Goal: Information Seeking & Learning: Learn about a topic

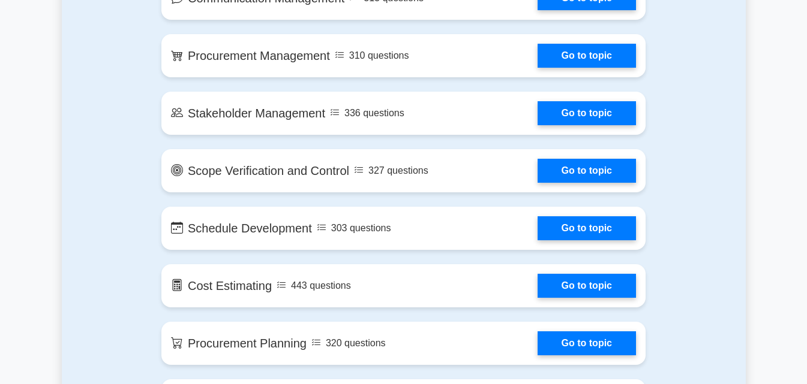
click at [537, 173] on link "Go to topic" at bounding box center [586, 171] width 98 height 24
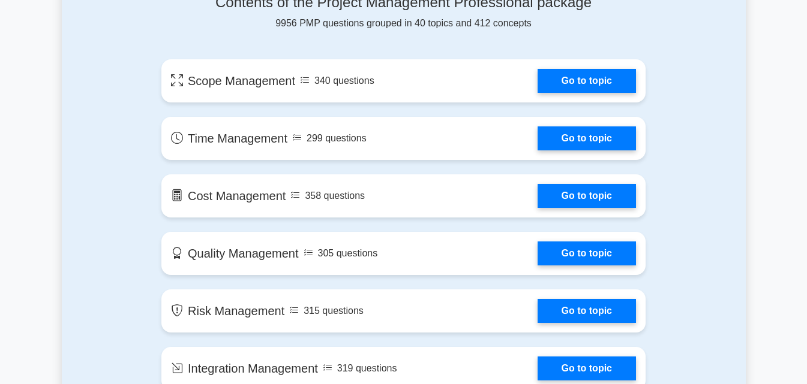
scroll to position [664, 0]
